Goal: Browse casually: Explore the website without a specific task or goal

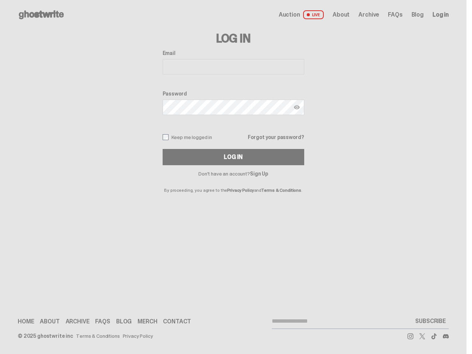
click at [233, 177] on p "By proceeding, you agree to the Privacy Policy and Terms & Conditions ." at bounding box center [234, 184] width 142 height 16
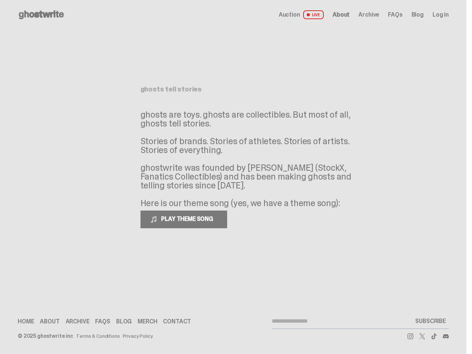
click at [233, 177] on p "ghosts are toys. ghosts are collectibles. But most of all, ghosts tell stories.…" at bounding box center [251, 158] width 221 height 97
